Goal: Check status: Check status

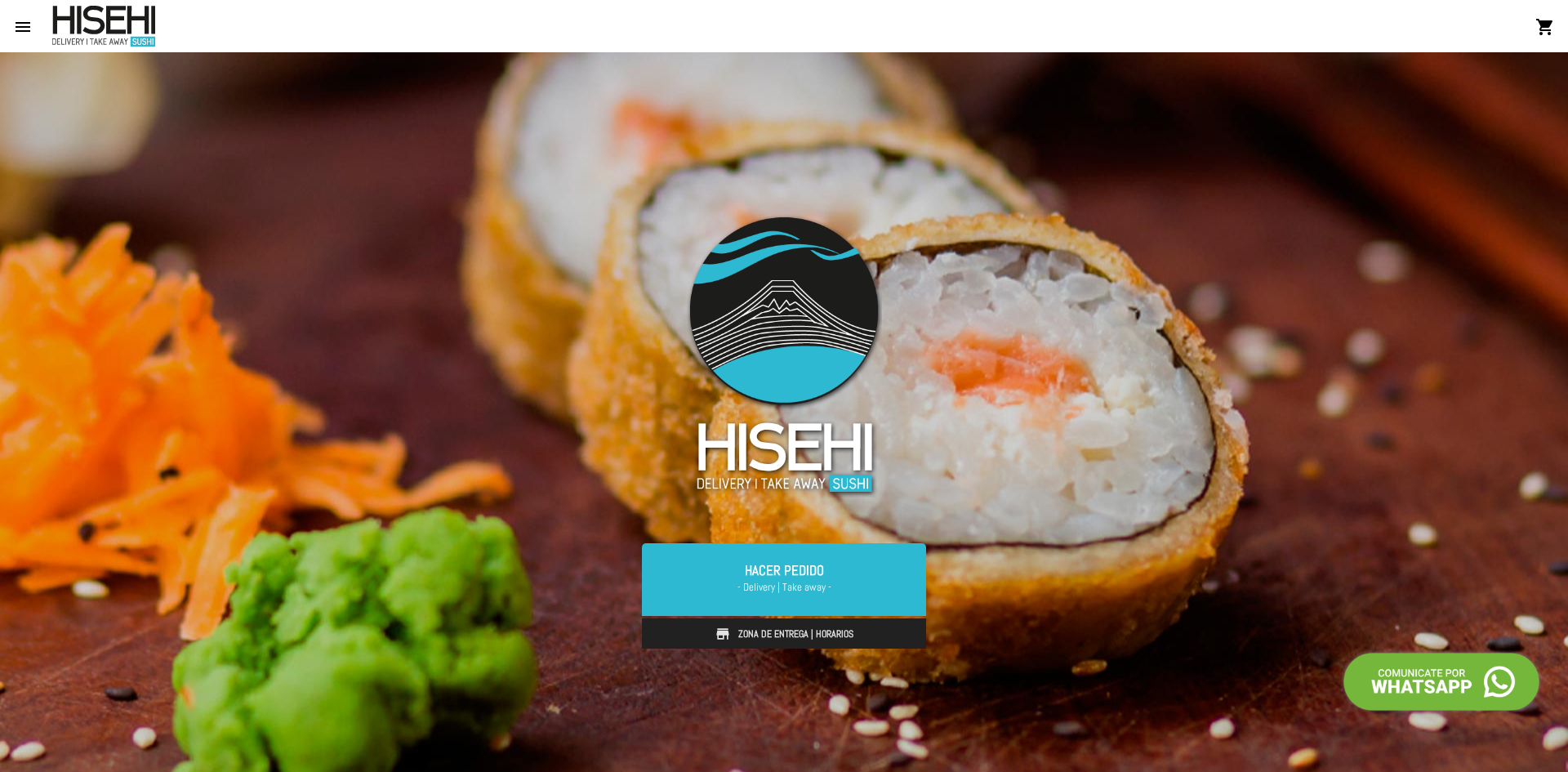
click at [24, 24] on mat-icon "menu" at bounding box center [23, 26] width 19 height 19
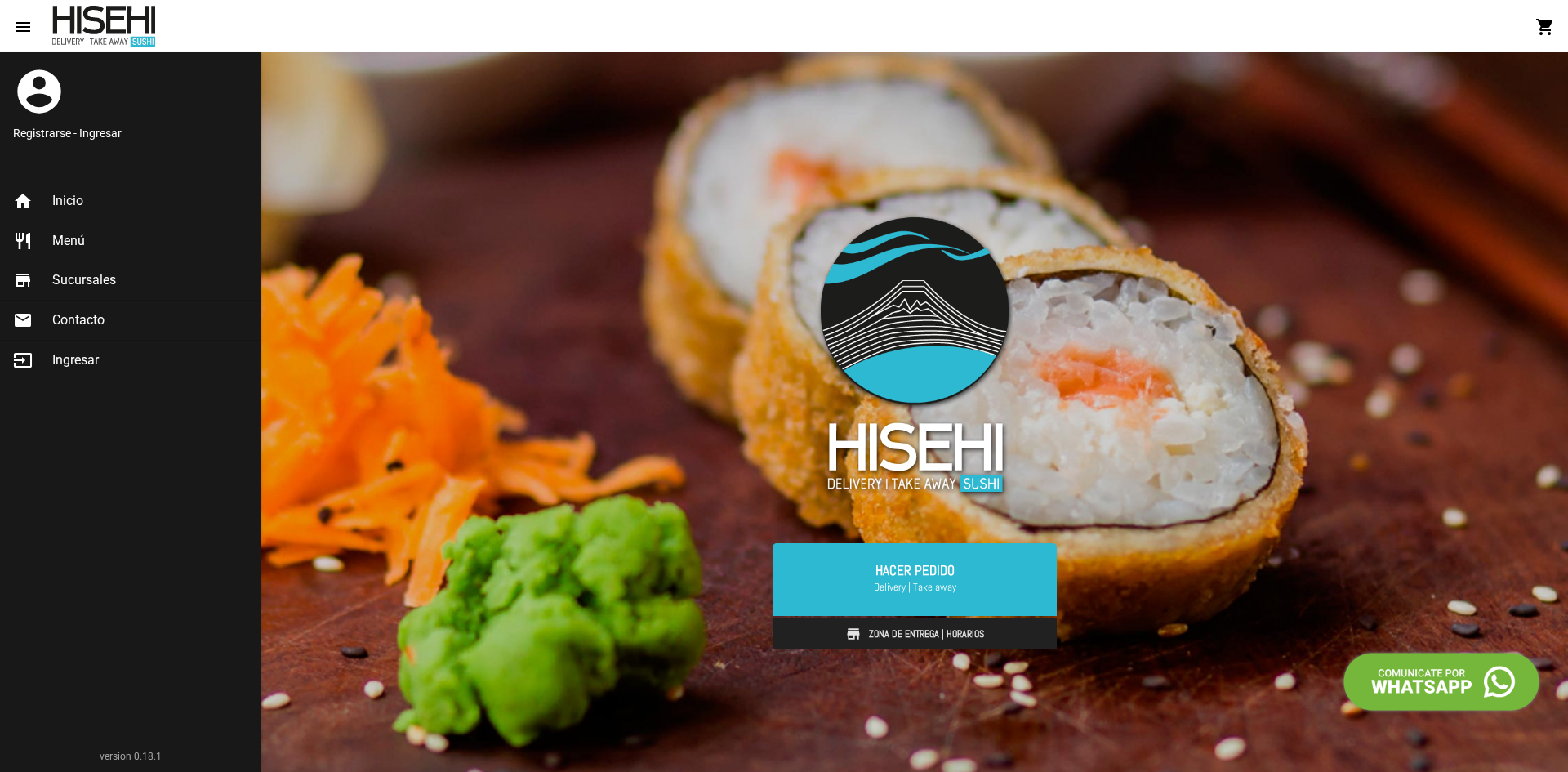
click at [82, 133] on link "Registrarse - Ingresar" at bounding box center [130, 133] width 235 height 16
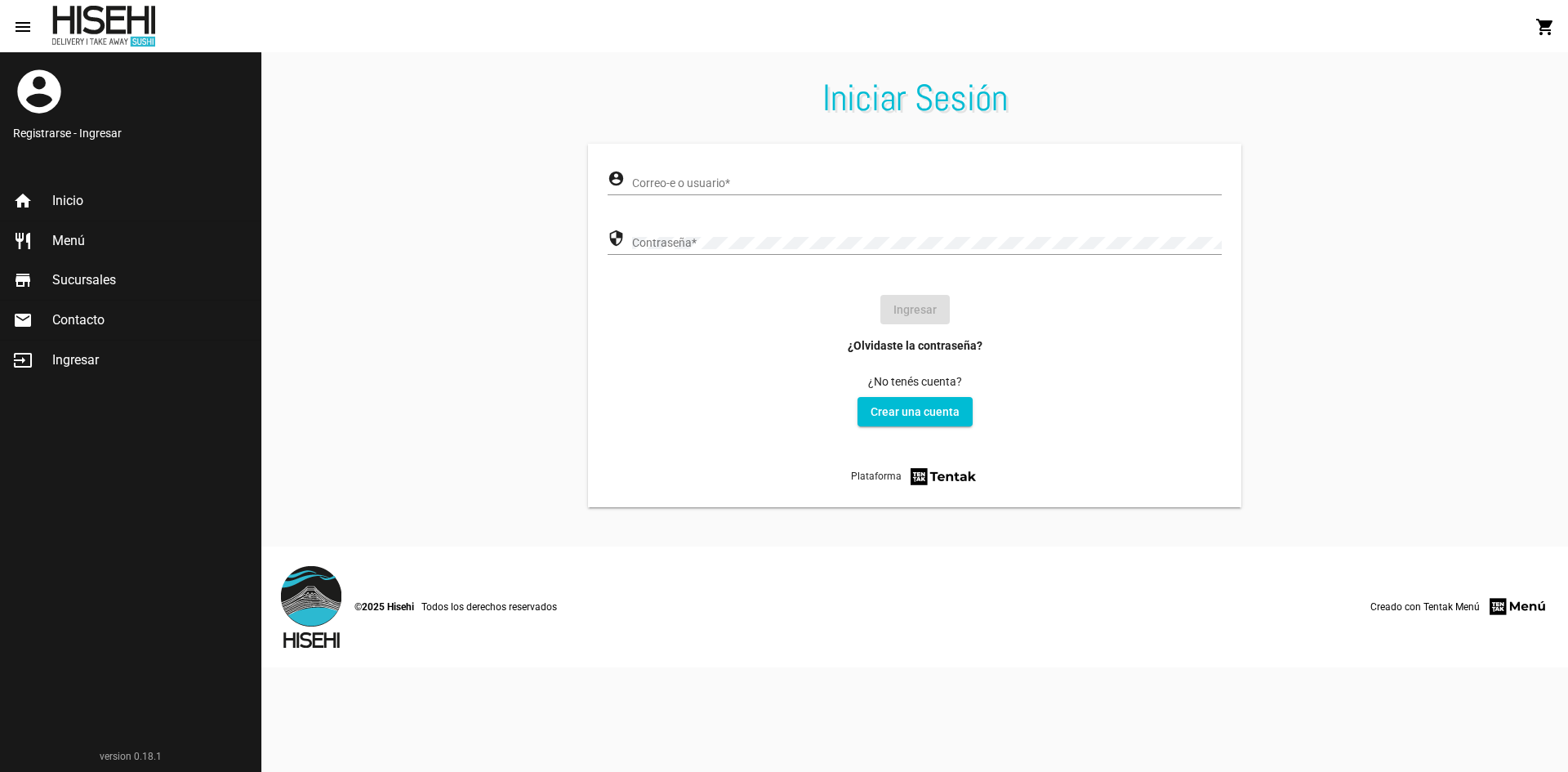
type input "paiox_21"
click at [723, 173] on div "paiox_21 Correo-e o usuario *" at bounding box center [927, 179] width 589 height 32
click at [911, 306] on button "Ingresar" at bounding box center [915, 309] width 70 height 29
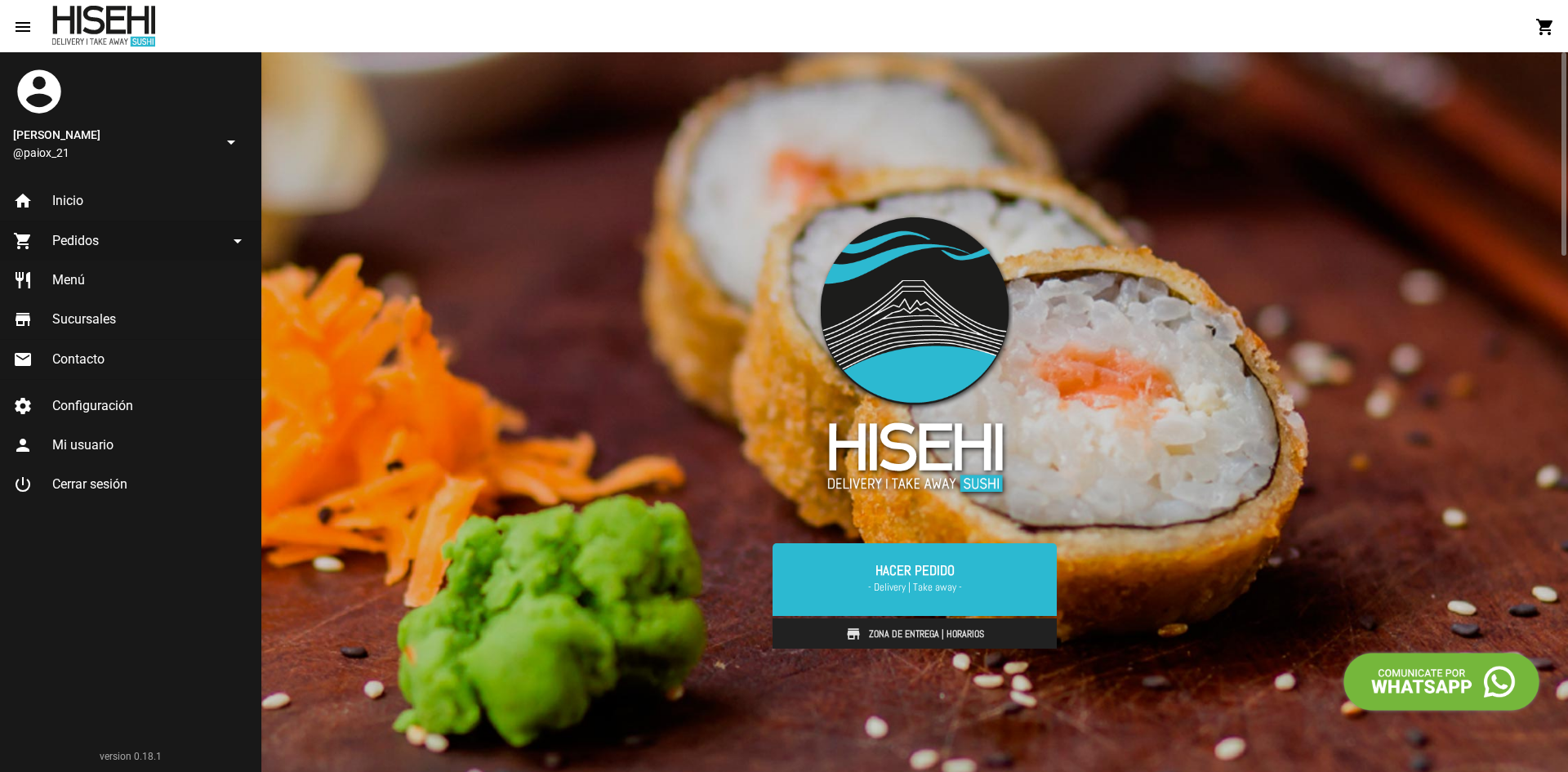
click at [82, 239] on span "Pedidos" at bounding box center [75, 241] width 46 height 16
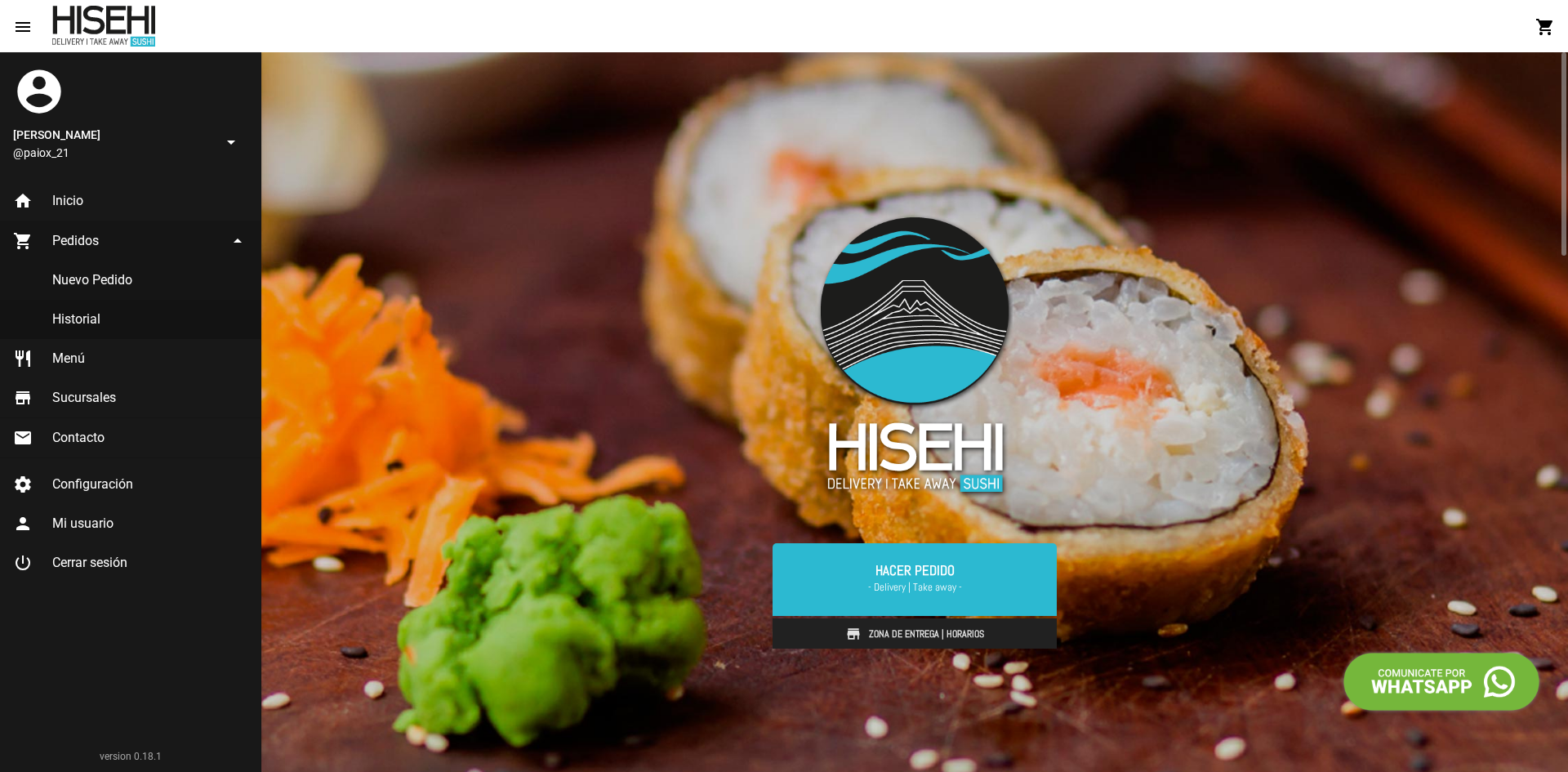
click at [80, 312] on link "Historial" at bounding box center [130, 320] width 261 height 40
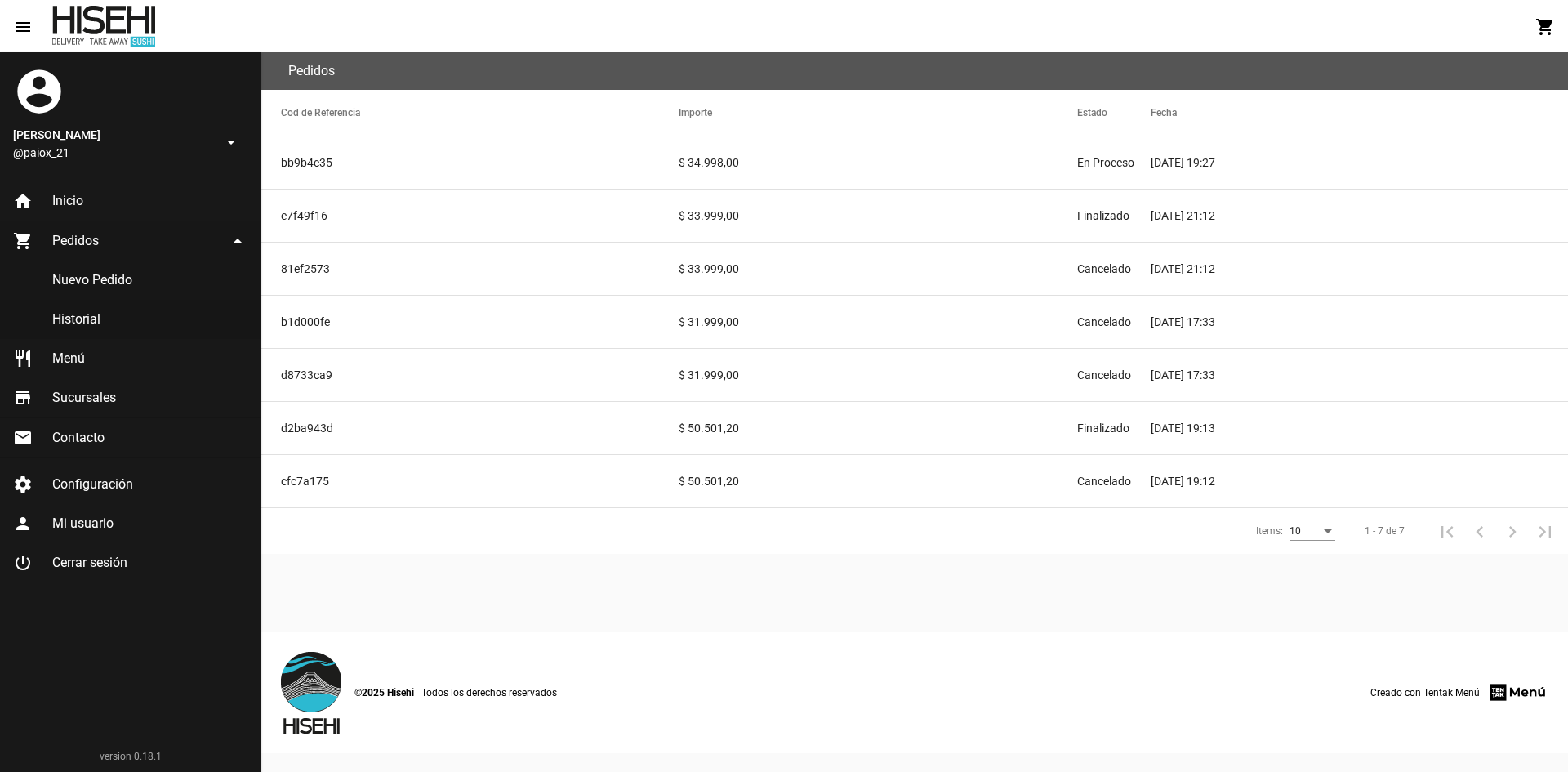
click at [370, 166] on mat-cell "bb9b4c35" at bounding box center [470, 162] width 417 height 52
